Goal: Navigation & Orientation: Find specific page/section

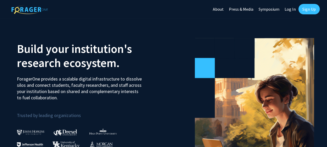
click at [292, 8] on link "Log In" at bounding box center [290, 9] width 16 height 18
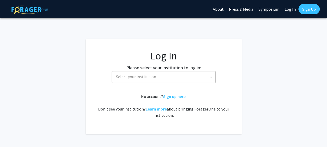
click at [149, 79] on span "Select your institution" at bounding box center [165, 76] width 102 height 11
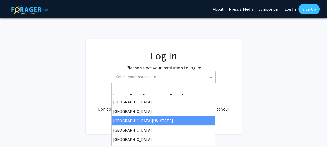
scroll to position [26, 0]
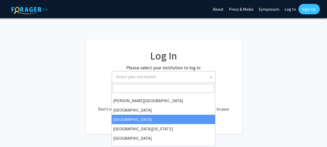
select select "17"
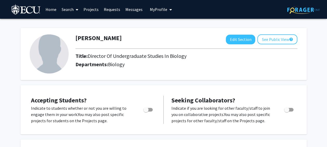
click at [171, 10] on button "My Profile" at bounding box center [160, 9] width 25 height 19
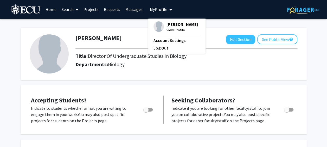
click at [184, 72] on div "[PERSON_NAME] Edit Section See Public View help Title: Director Of Undergraduat…" at bounding box center [187, 53] width 230 height 39
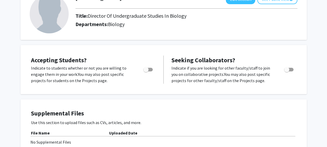
scroll to position [52, 0]
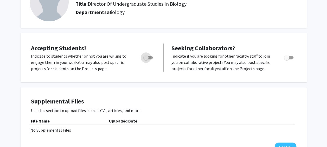
click at [148, 57] on span "Toggle" at bounding box center [145, 57] width 5 height 5
click at [146, 59] on input "Would you like to permit student requests?" at bounding box center [146, 59] width 0 height 0
click at [148, 57] on span "Toggle" at bounding box center [150, 57] width 5 height 5
click at [146, 59] on input "Would you like to permit student requests?" at bounding box center [146, 59] width 0 height 0
checkbox input "false"
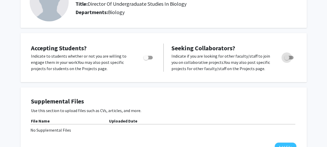
click at [291, 58] on span "Toggle" at bounding box center [288, 58] width 9 height 4
click at [287, 59] on input "Toggle" at bounding box center [287, 59] width 0 height 0
click at [291, 58] on span "Toggle" at bounding box center [291, 57] width 5 height 5
click at [287, 59] on input "Toggle" at bounding box center [287, 59] width 0 height 0
checkbox input "false"
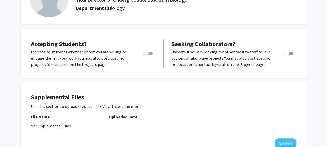
scroll to position [0, 0]
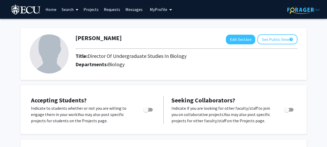
click at [70, 11] on link "Search" at bounding box center [70, 9] width 22 height 18
click at [69, 22] on span "Faculty/Staff" at bounding box center [78, 24] width 38 height 10
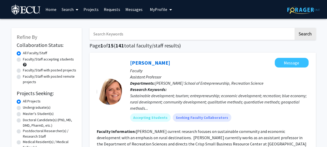
click at [67, 7] on link "Search" at bounding box center [70, 9] width 22 height 18
click at [68, 34] on span "Students" at bounding box center [75, 34] width 32 height 10
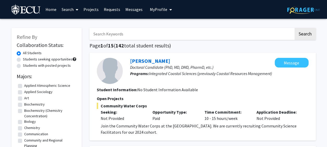
click at [90, 7] on link "Projects" at bounding box center [91, 9] width 20 height 18
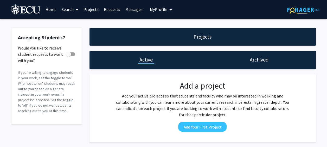
click at [65, 10] on link "Search" at bounding box center [70, 9] width 22 height 18
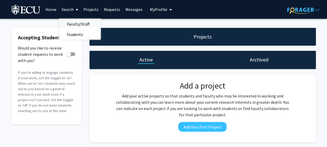
click at [73, 24] on span "Faculty/Staff" at bounding box center [78, 24] width 38 height 10
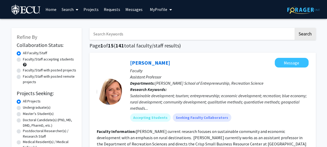
click at [74, 12] on span at bounding box center [76, 10] width 5 height 18
click at [210, 103] on div "Sustainable development; tourism; entrepreneurship; economic development; recre…" at bounding box center [219, 101] width 179 height 19
